Goal: Entertainment & Leisure: Consume media (video, audio)

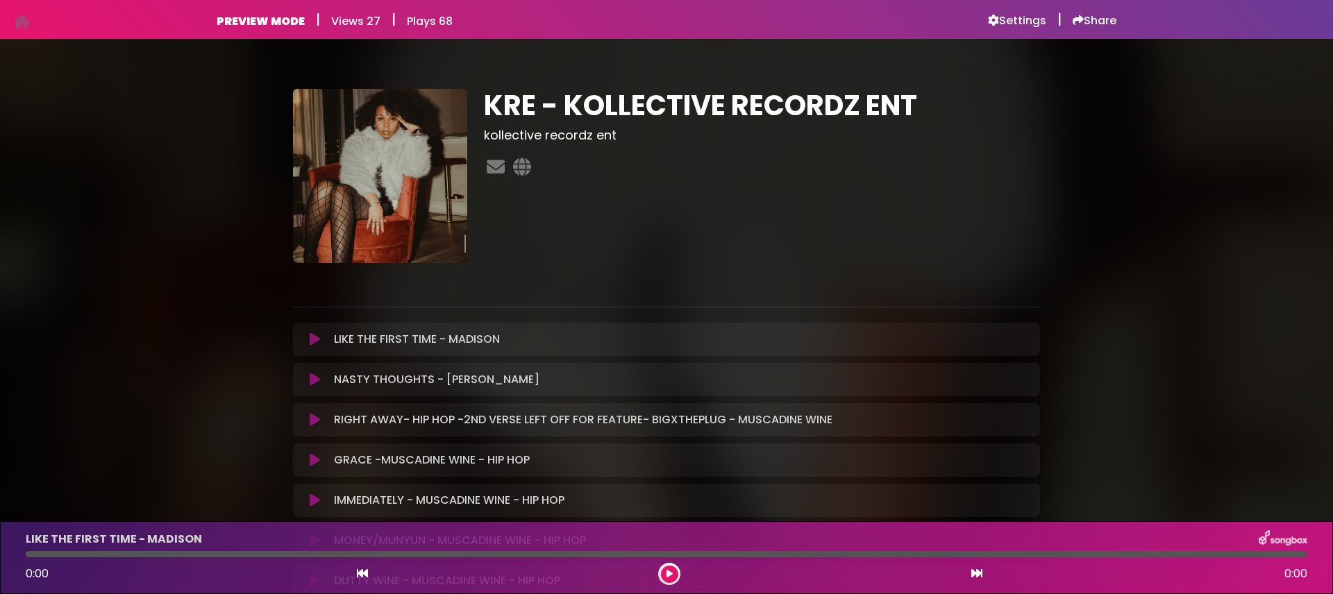
click at [313, 341] on icon at bounding box center [315, 340] width 10 height 14
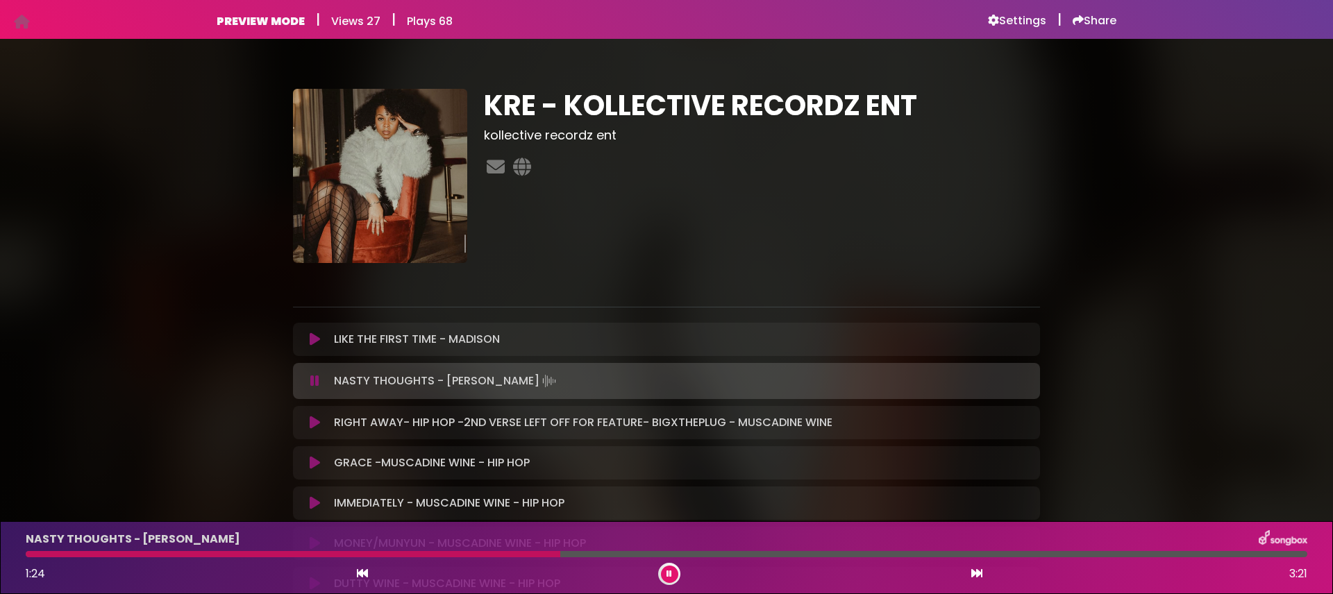
click at [316, 383] on icon at bounding box center [314, 381] width 9 height 14
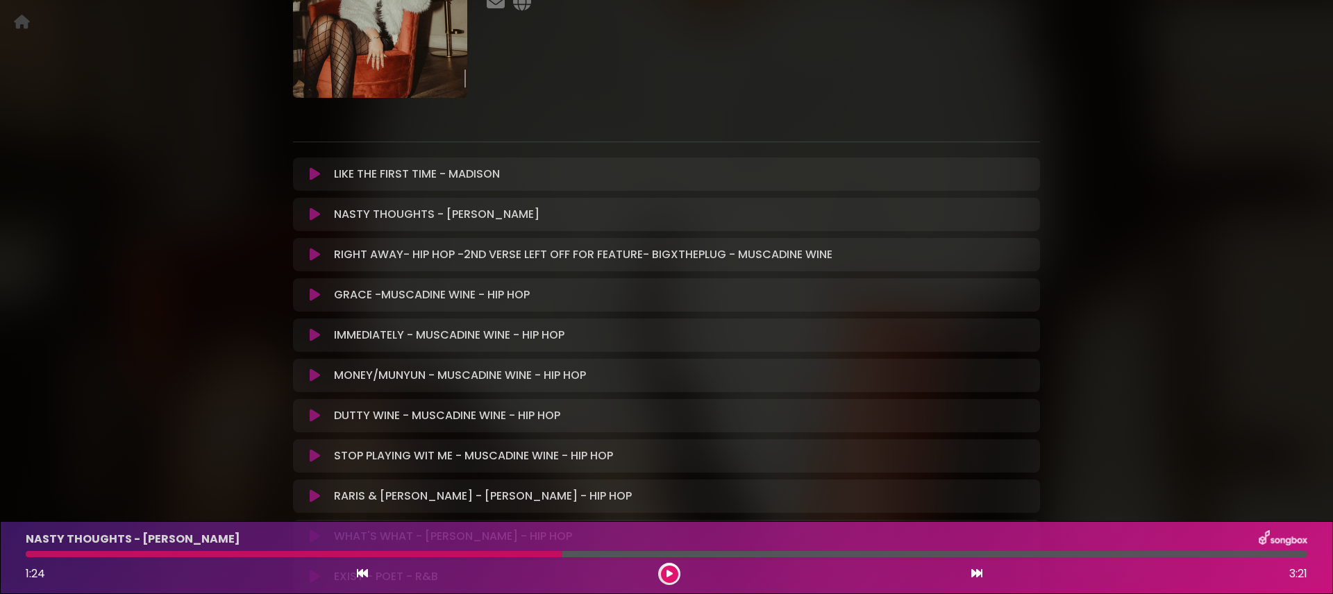
scroll to position [171, 0]
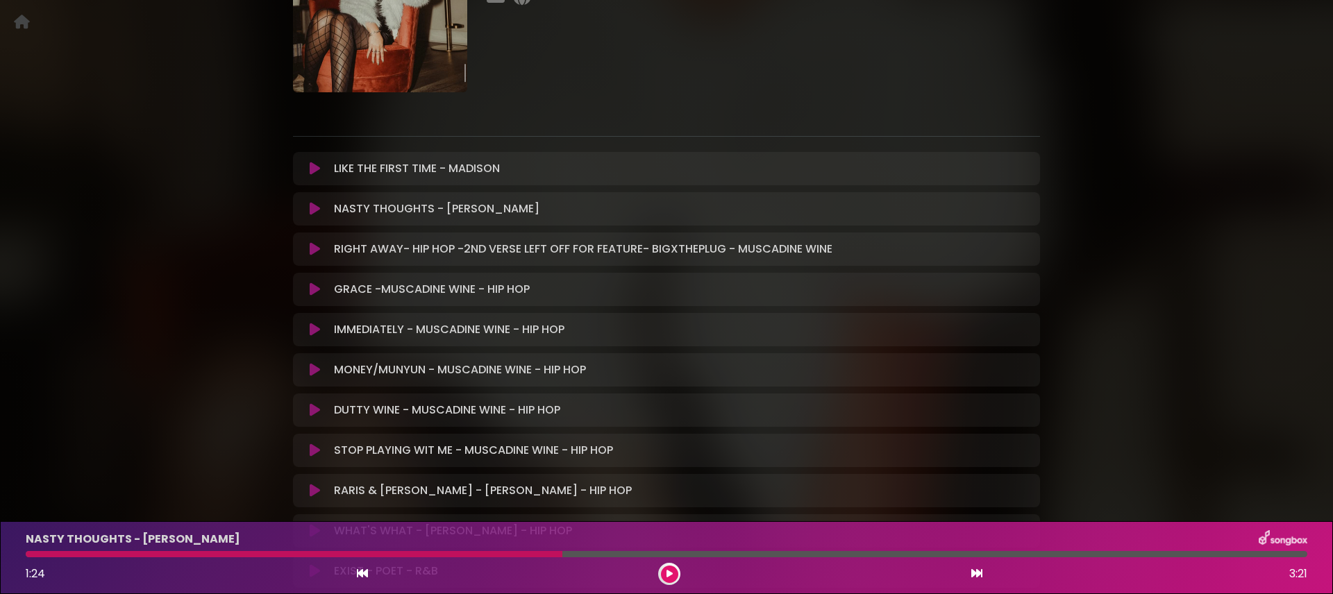
click at [314, 288] on icon at bounding box center [315, 290] width 10 height 14
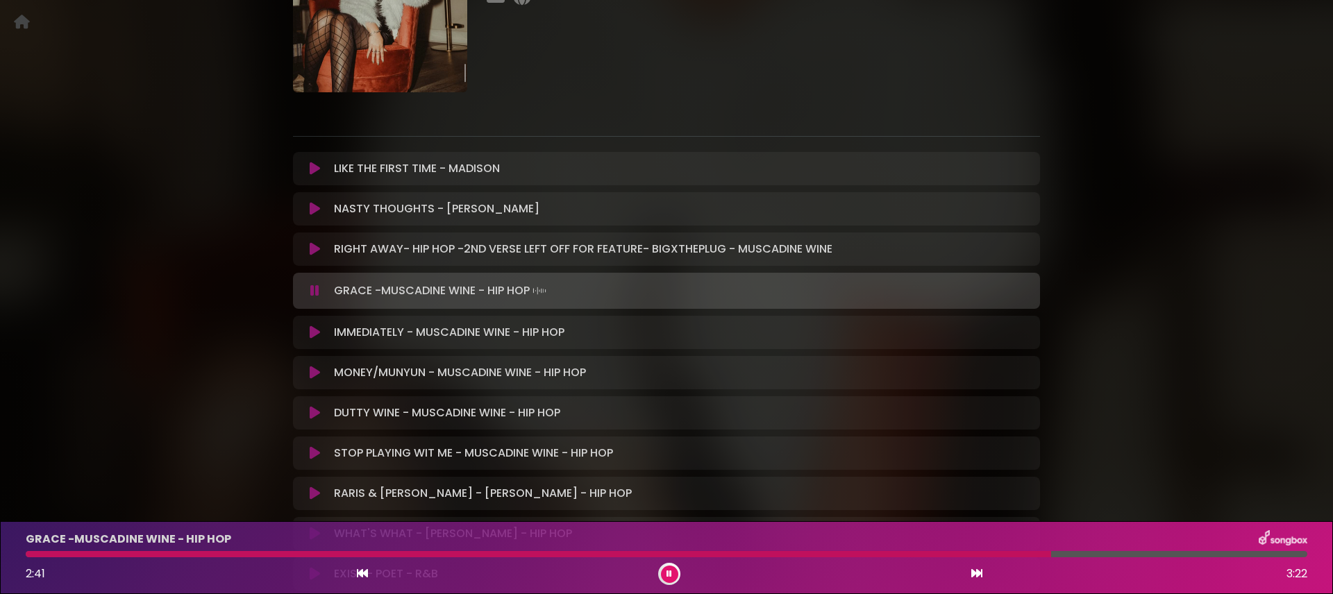
scroll to position [170, 0]
click at [314, 288] on icon at bounding box center [314, 292] width 9 height 14
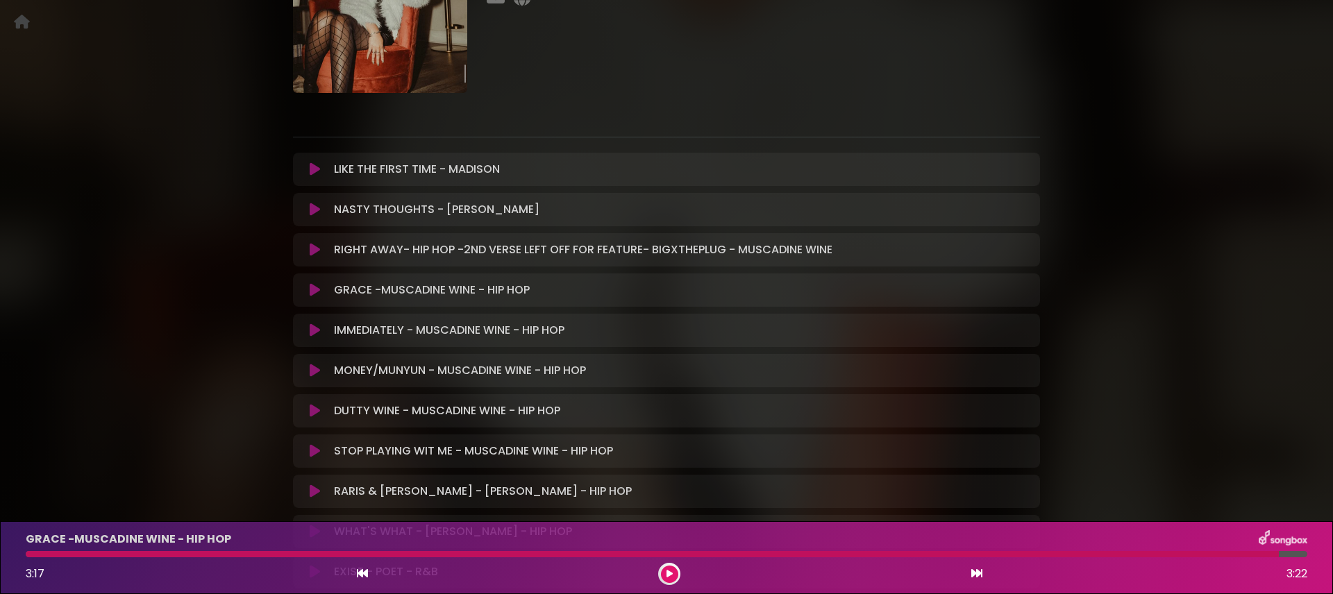
click at [313, 366] on icon at bounding box center [315, 371] width 10 height 14
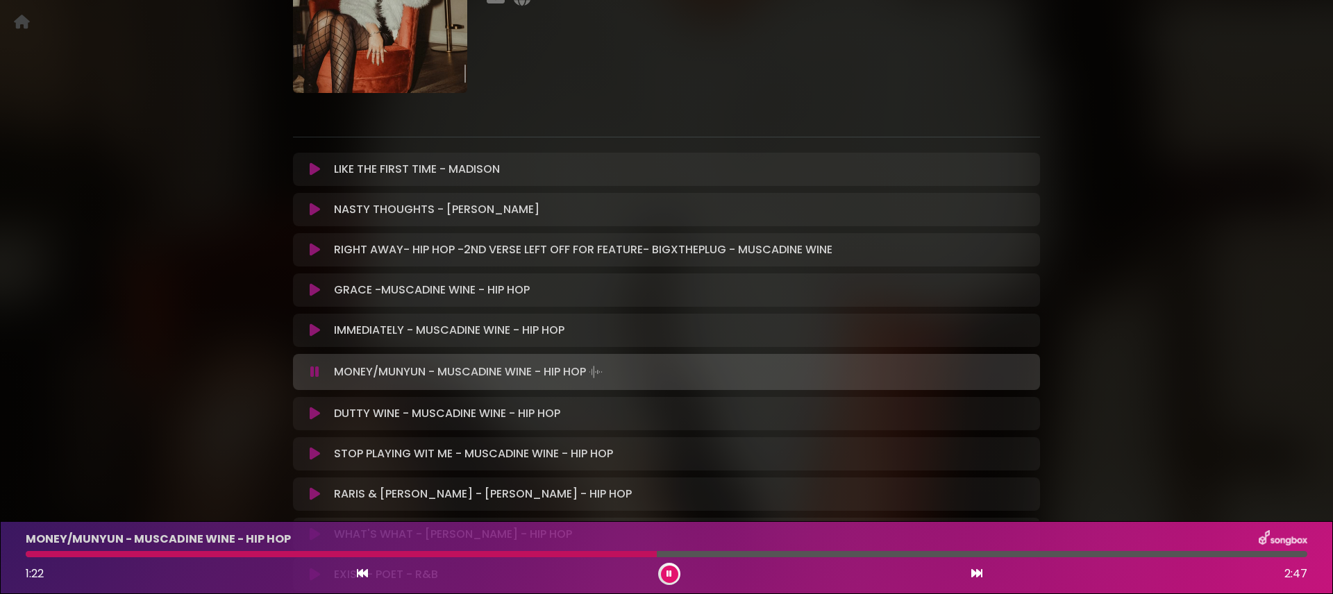
click at [630, 556] on div at bounding box center [341, 554] width 631 height 6
click at [615, 553] on div at bounding box center [331, 554] width 610 height 6
click at [596, 556] on div at bounding box center [323, 554] width 595 height 6
click at [318, 413] on icon at bounding box center [315, 414] width 10 height 14
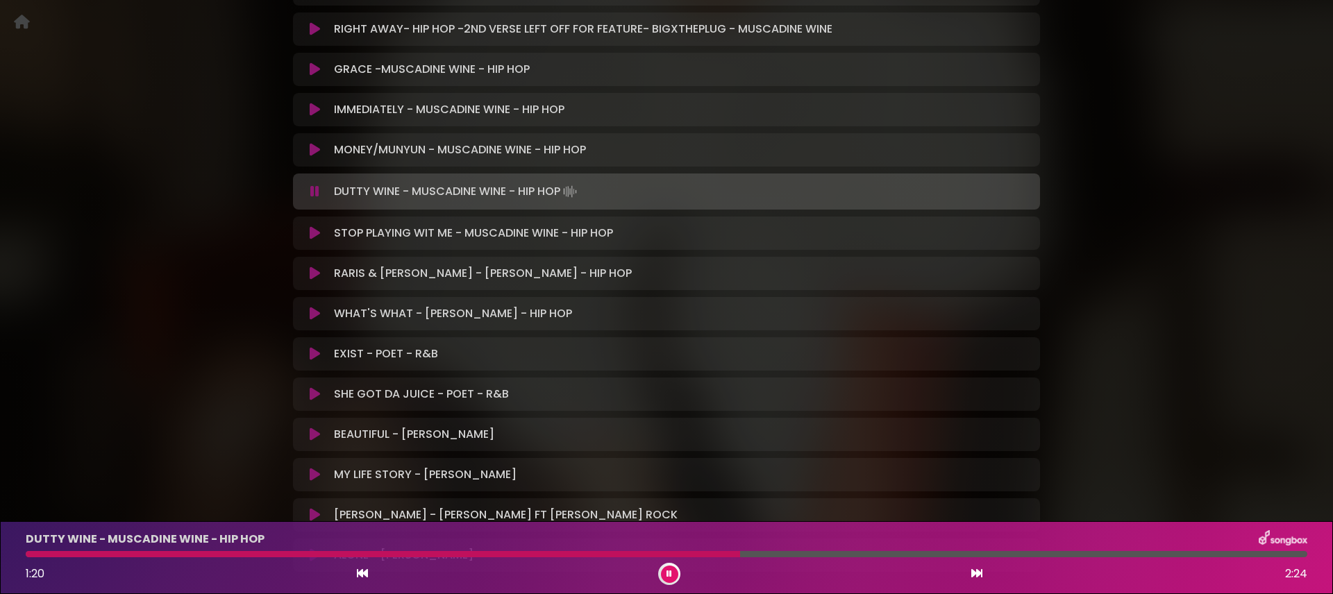
scroll to position [392, 0]
click at [316, 233] on icon at bounding box center [315, 232] width 10 height 14
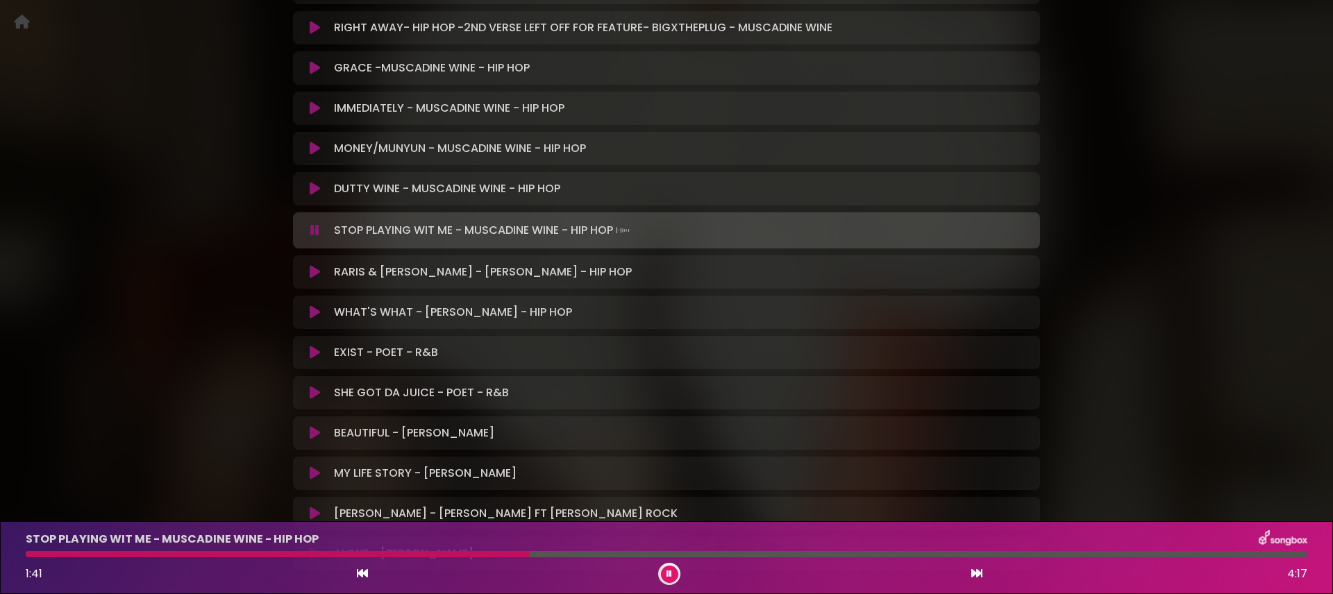
click at [316, 233] on icon at bounding box center [314, 231] width 9 height 14
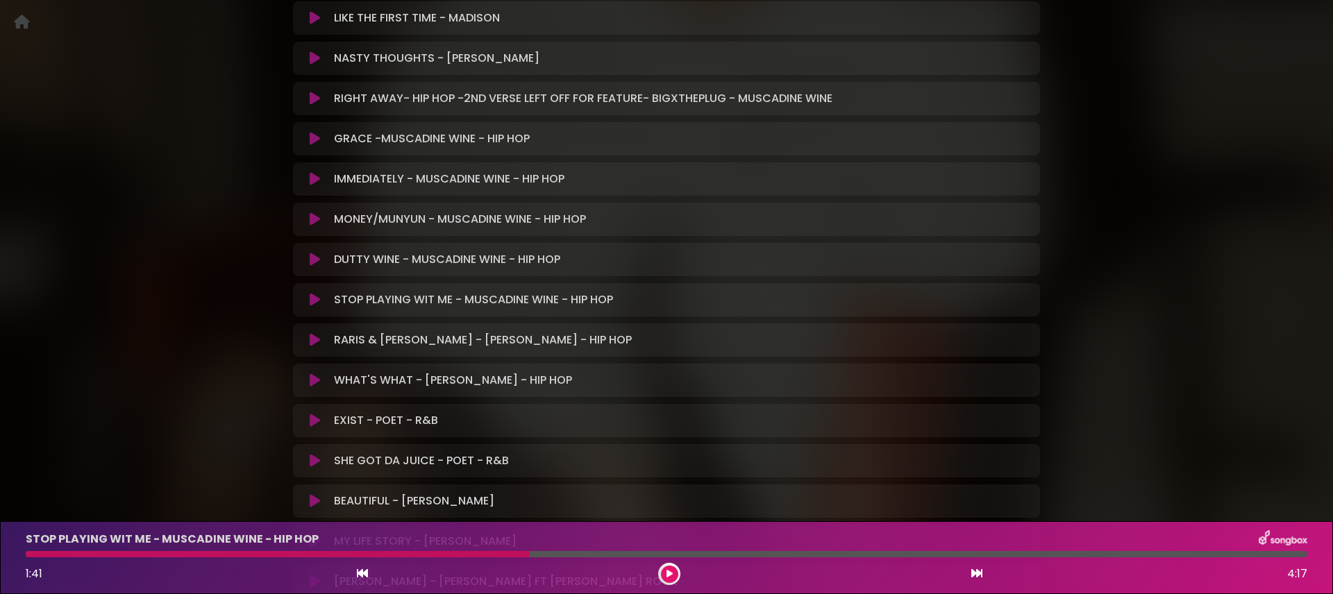
scroll to position [310, 0]
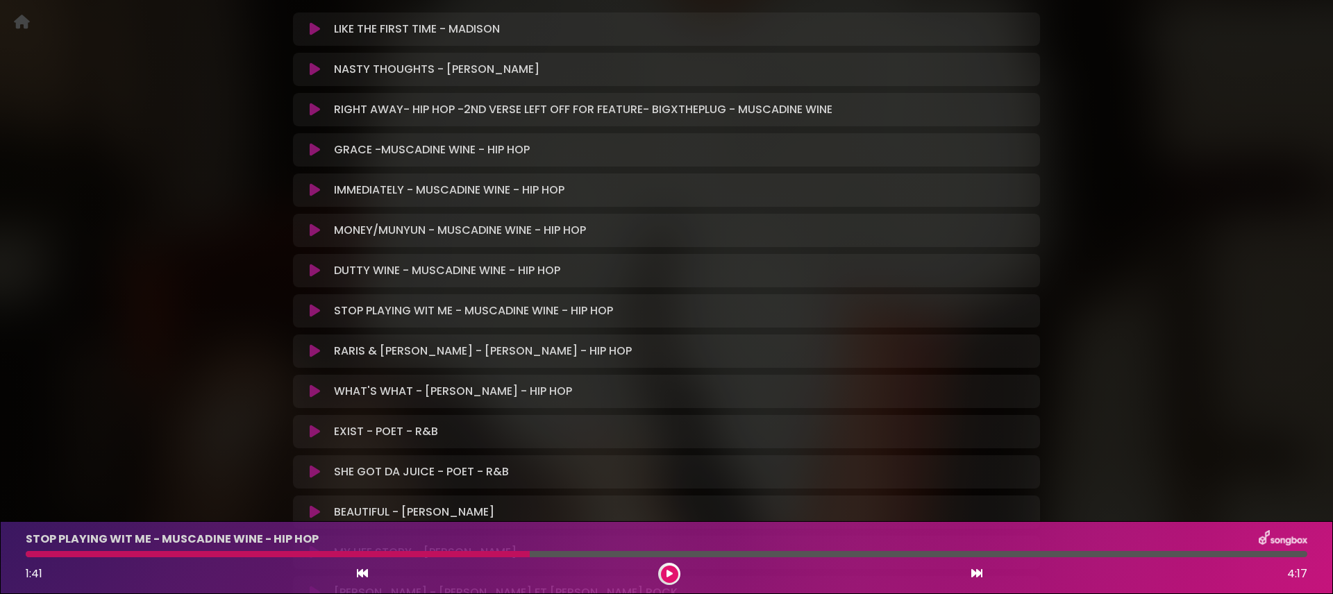
click at [310, 108] on icon at bounding box center [315, 110] width 10 height 14
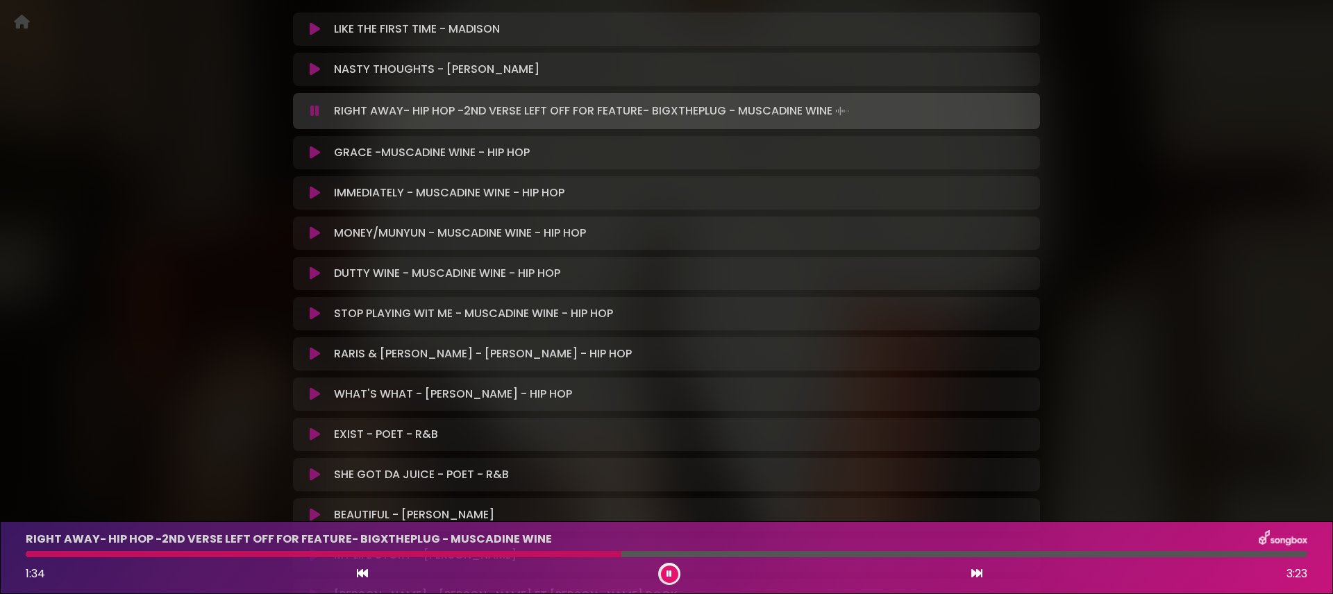
click at [301, 104] on button at bounding box center [314, 111] width 27 height 14
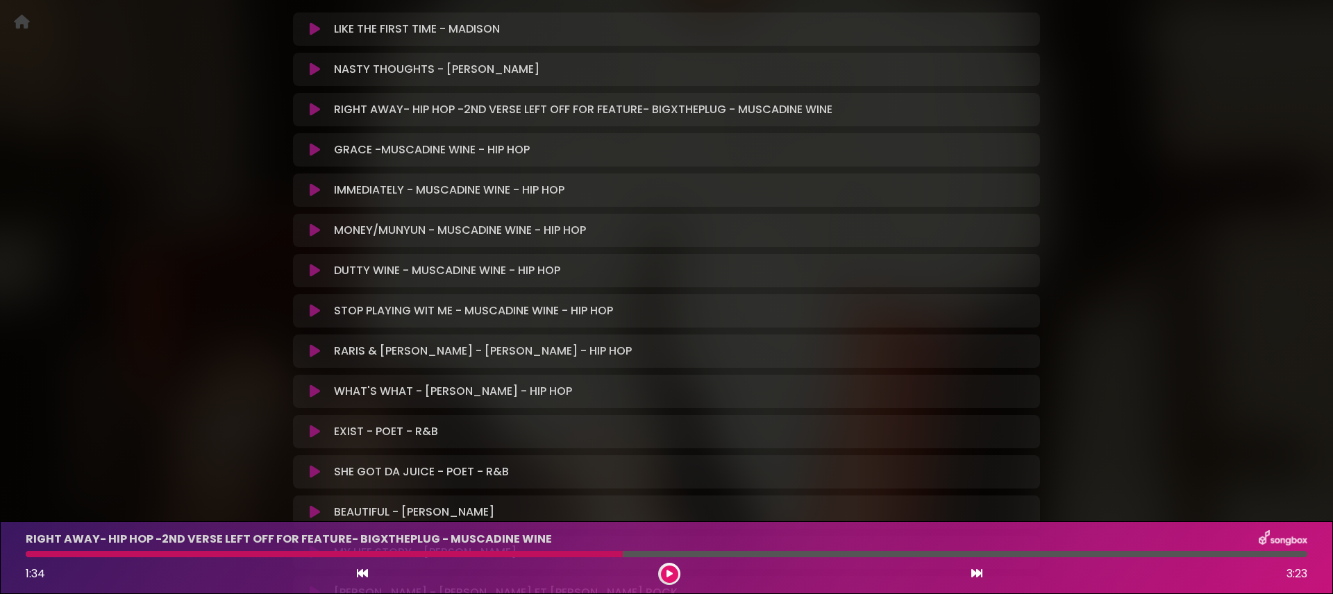
scroll to position [237, 0]
